Goal: Transaction & Acquisition: Purchase product/service

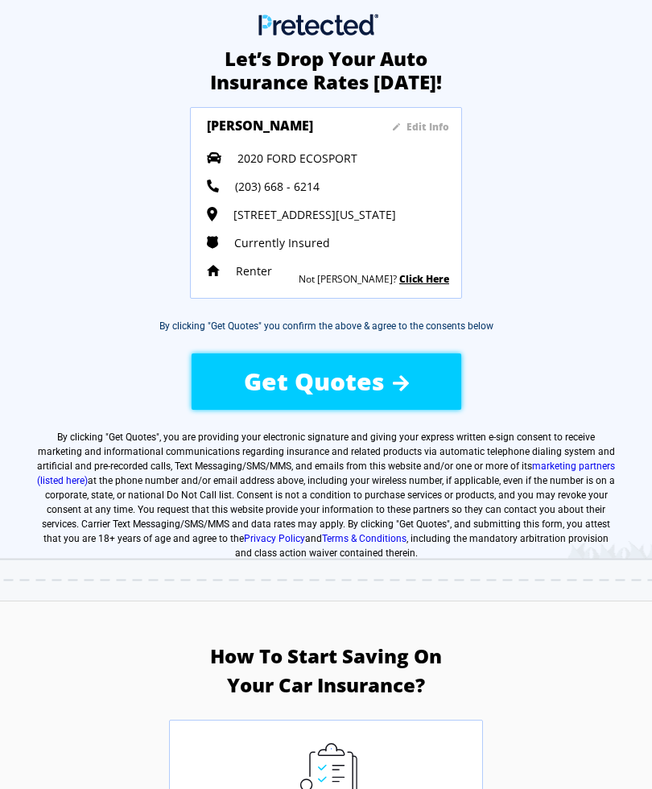
click at [447, 283] on link "Click Here" at bounding box center [424, 279] width 50 height 14
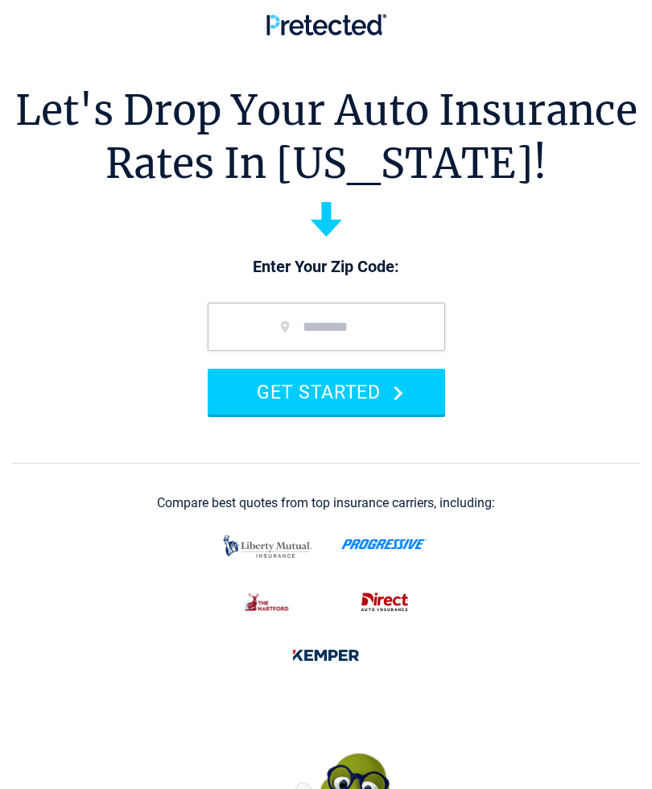
click at [356, 331] on input "zip code" at bounding box center [327, 327] width 238 height 48
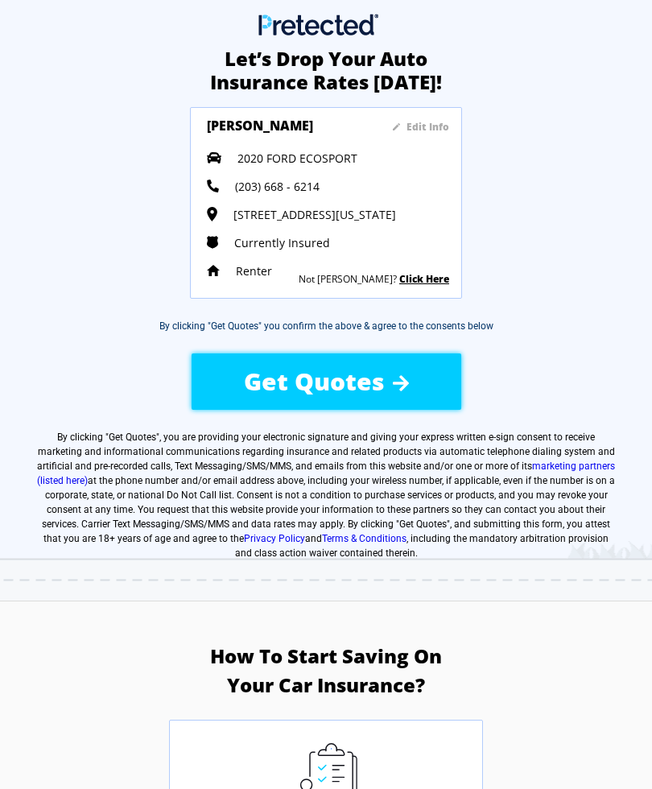
click at [377, 393] on span "Get Quotes" at bounding box center [314, 381] width 141 height 33
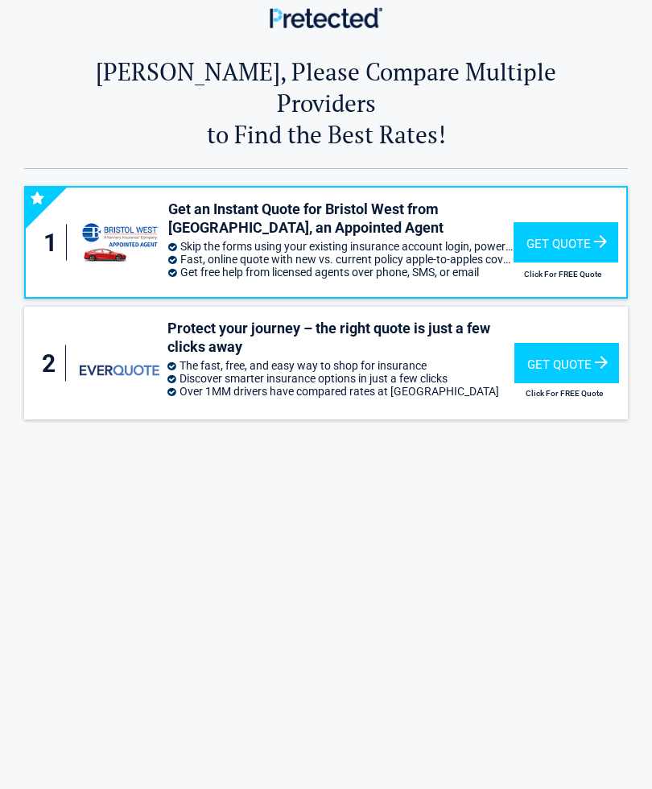
click at [549, 222] on div "Get Quote" at bounding box center [566, 242] width 105 height 40
